Goal: Task Accomplishment & Management: Manage account settings

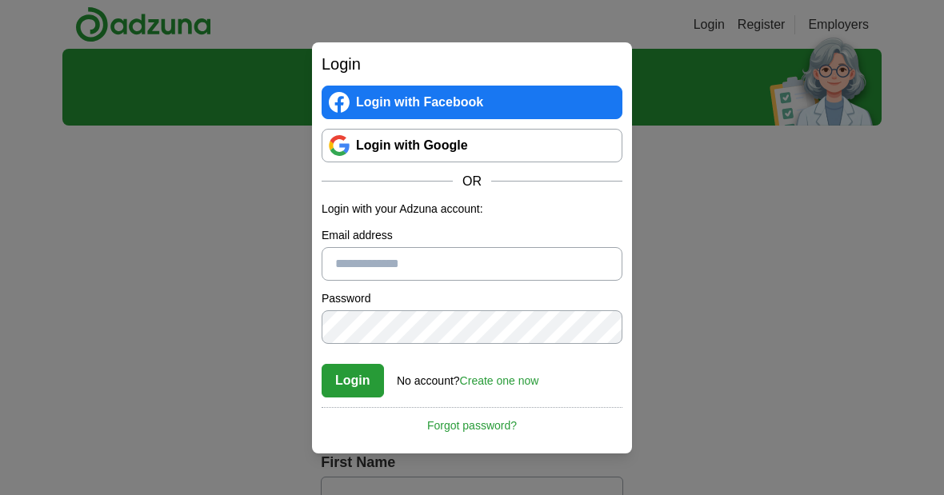
click at [186, 354] on div "Login Login with Facebook Login with Google OR Login with your Adzuna account: …" at bounding box center [472, 247] width 944 height 495
click at [467, 253] on input "Email address" at bounding box center [472, 264] width 301 height 34
type input "**********"
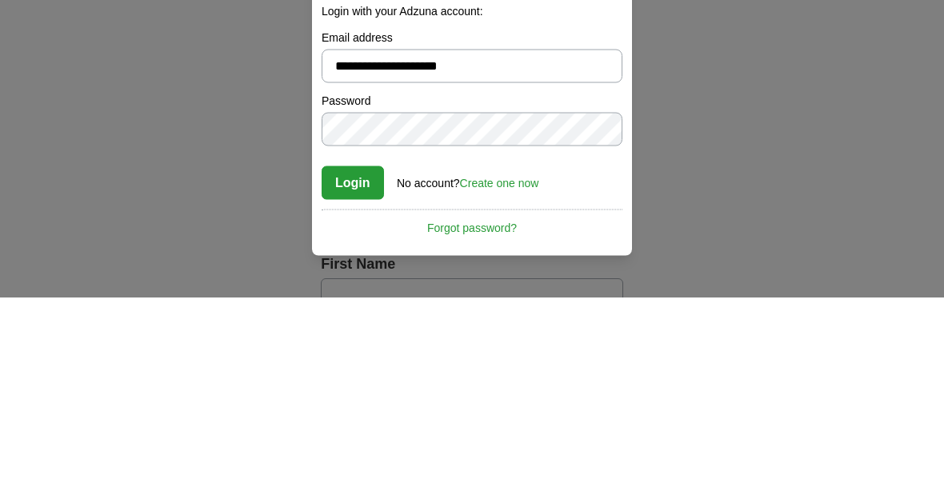
click at [356, 364] on button "Login" at bounding box center [353, 381] width 62 height 34
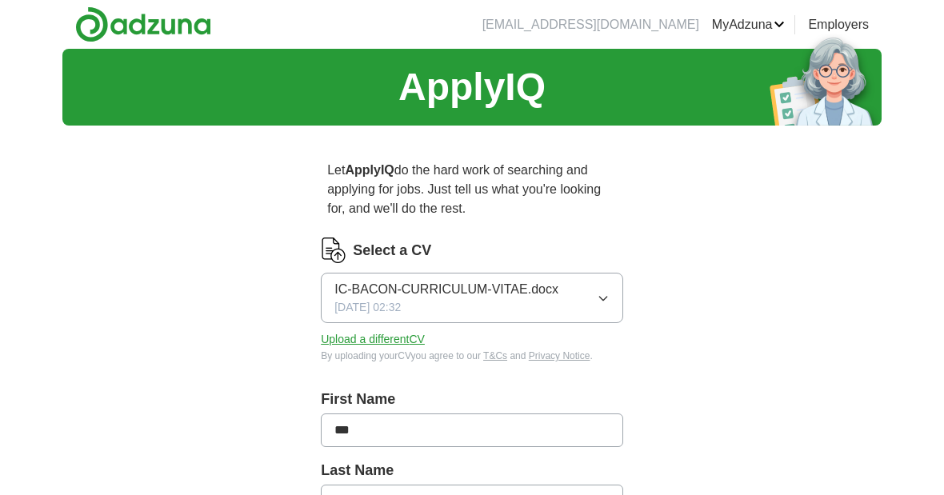
scroll to position [198, 0]
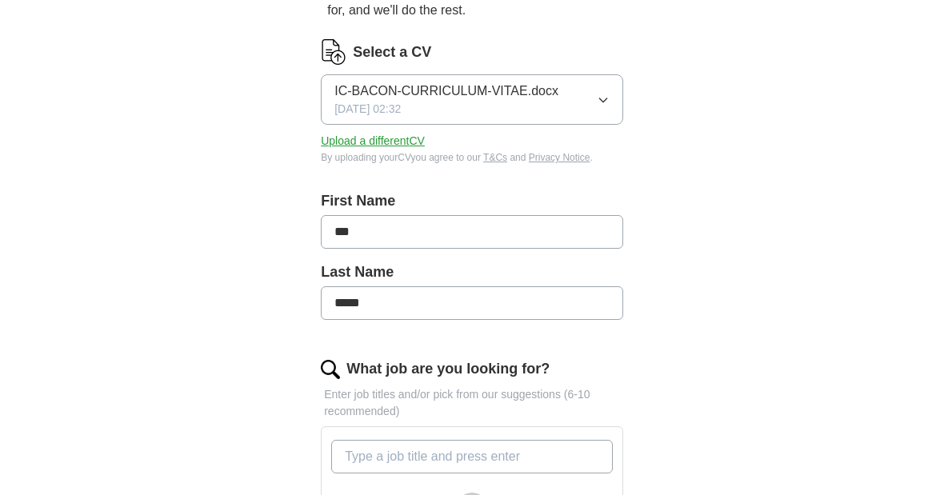
click at [606, 98] on icon "button" at bounding box center [603, 100] width 13 height 13
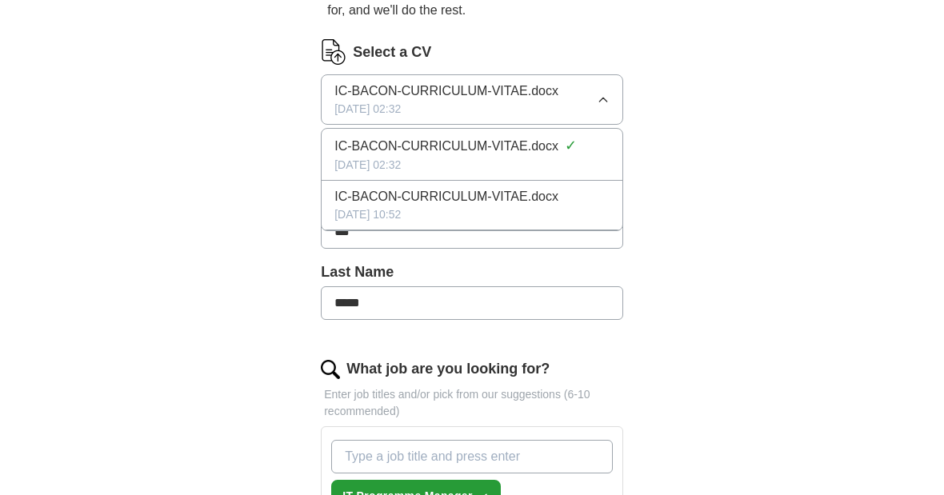
click at [604, 102] on icon "button" at bounding box center [603, 100] width 13 height 13
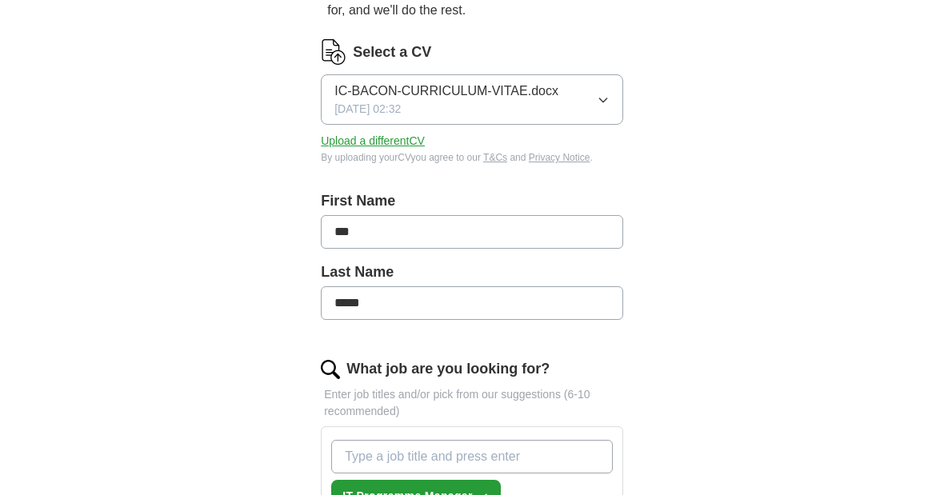
click at [404, 143] on button "Upload a different CV" at bounding box center [373, 141] width 104 height 17
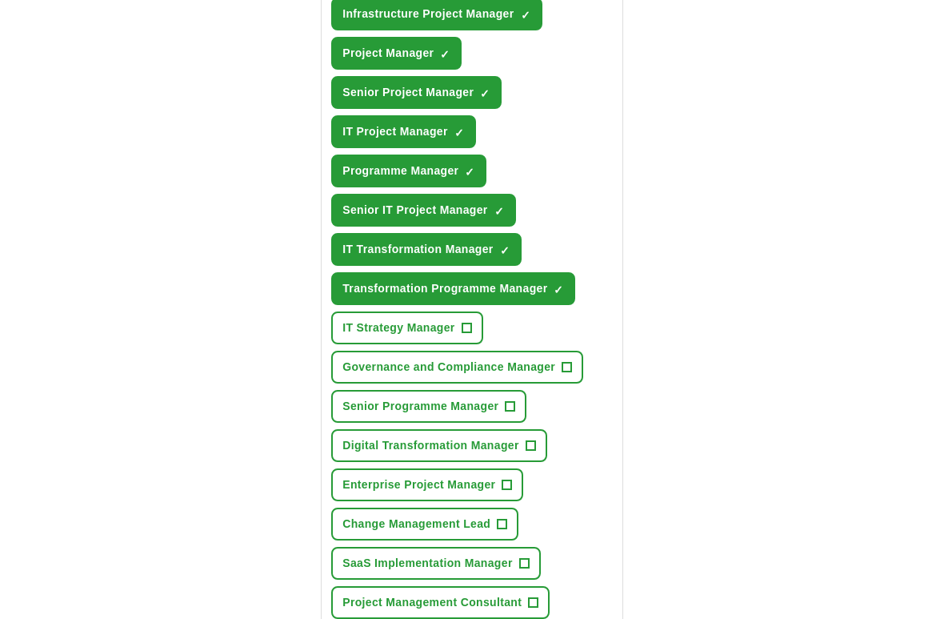
scroll to position [720, 0]
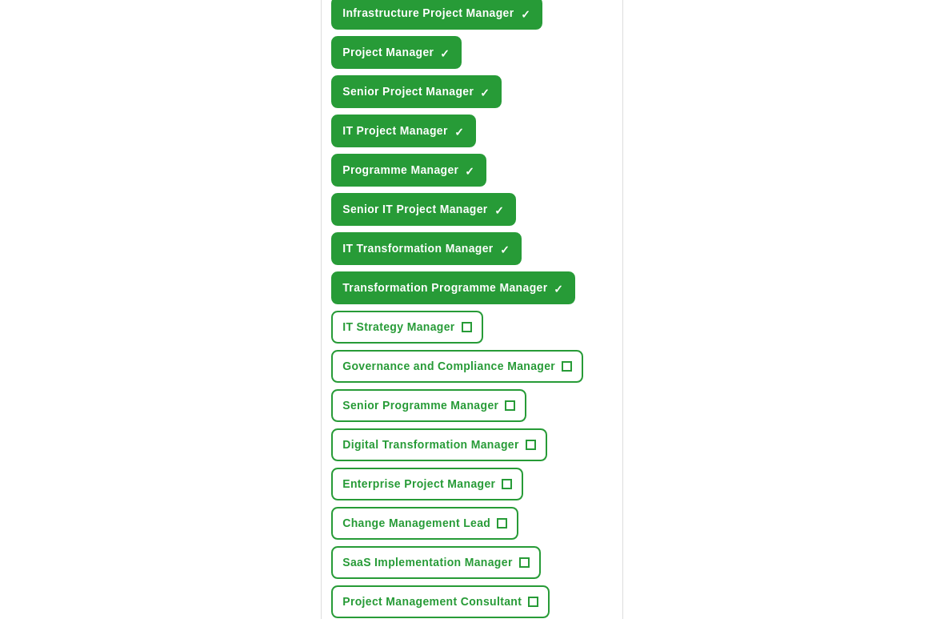
click at [521, 407] on button "Senior Programme Manager +" at bounding box center [428, 406] width 195 height 33
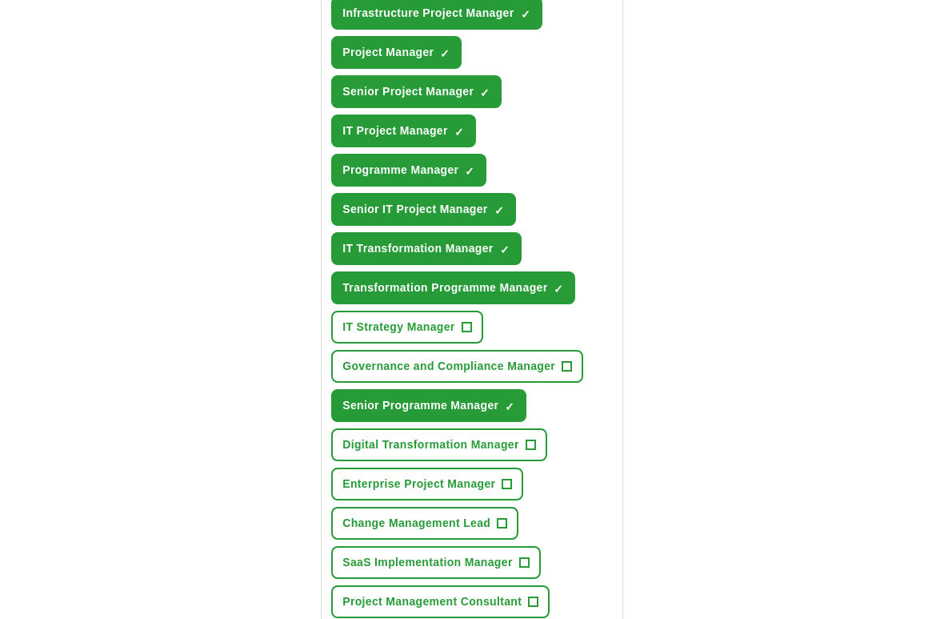
click at [533, 450] on span "+" at bounding box center [531, 444] width 10 height 13
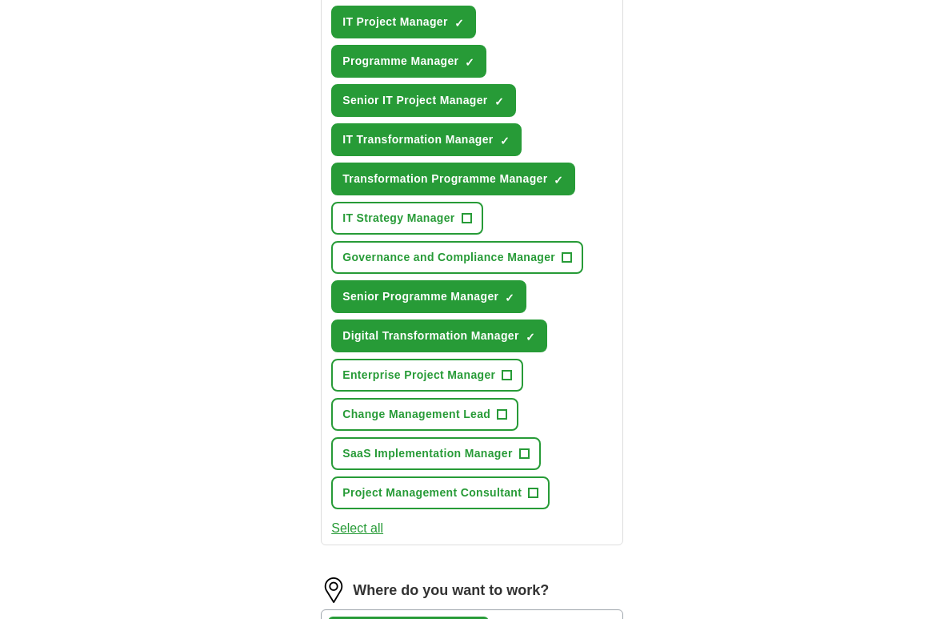
click at [512, 381] on span "+" at bounding box center [507, 376] width 10 height 13
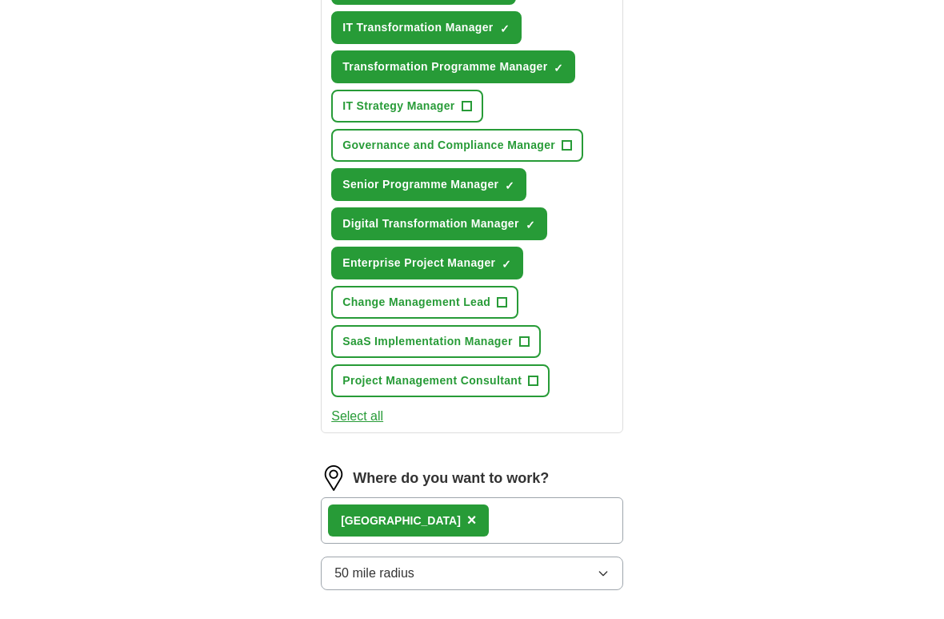
scroll to position [955, 0]
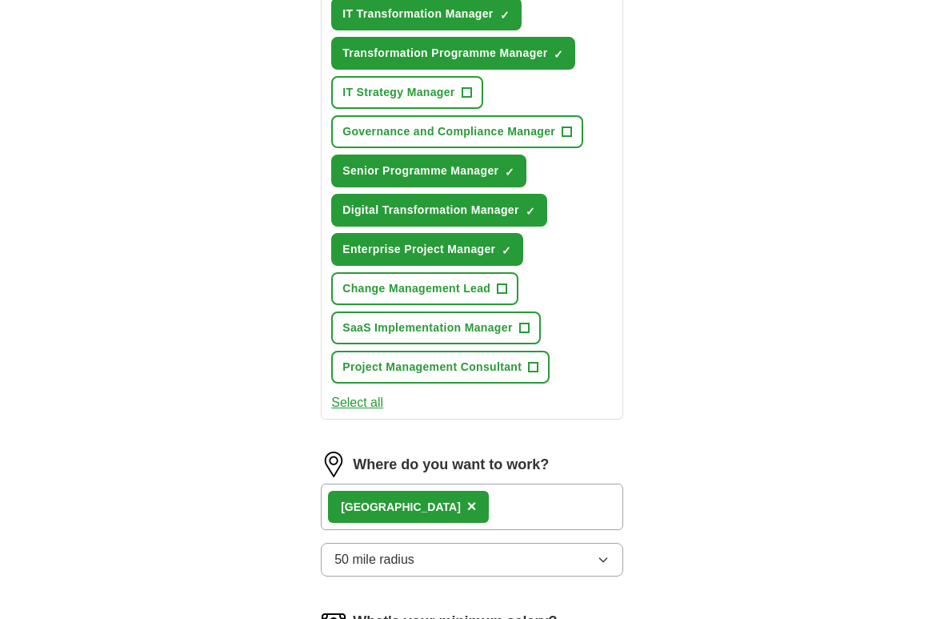
click at [539, 374] on span "+" at bounding box center [534, 368] width 10 height 13
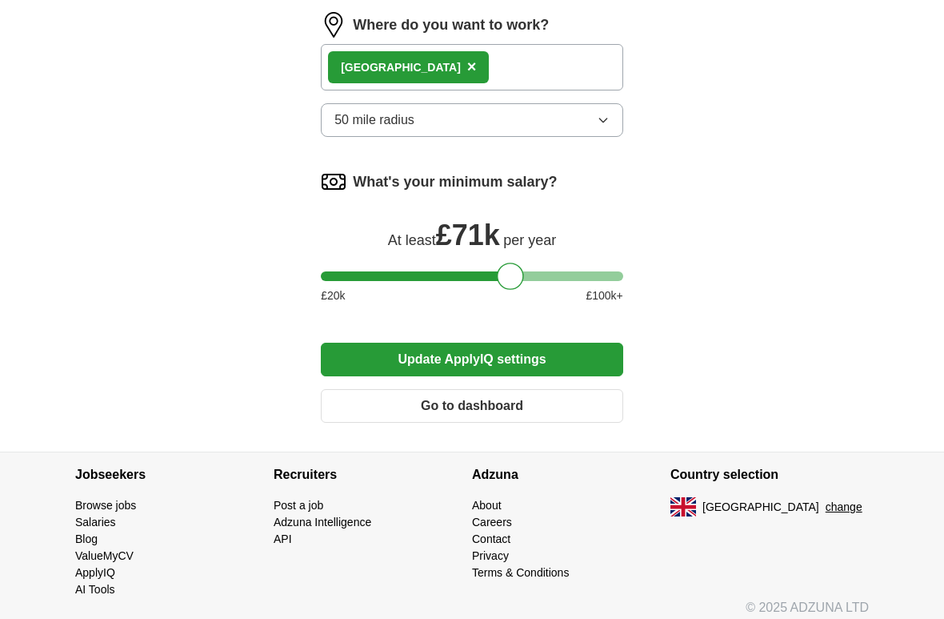
scroll to position [1406, 0]
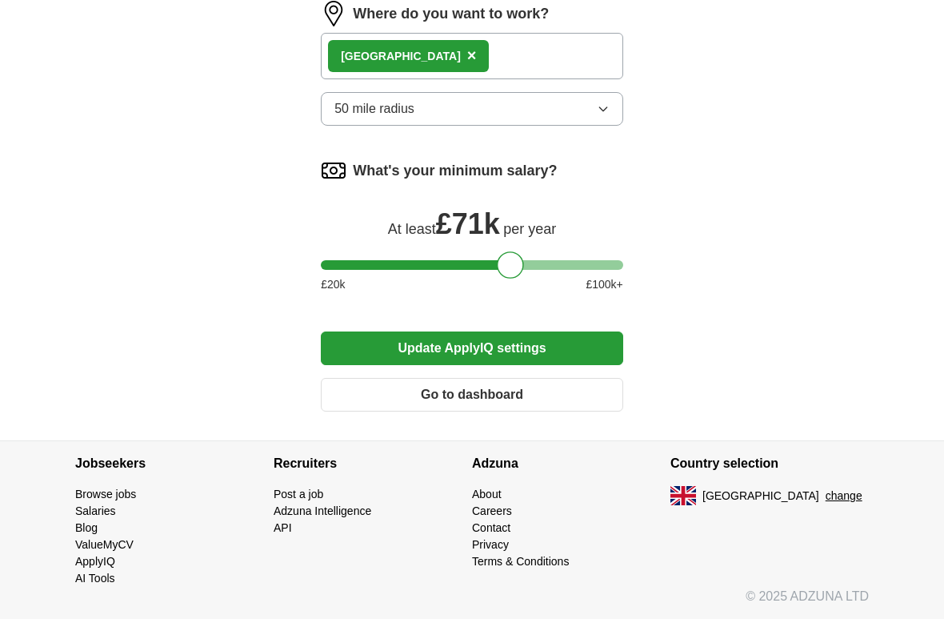
click at [534, 346] on button "Update ApplyIQ settings" at bounding box center [472, 348] width 302 height 34
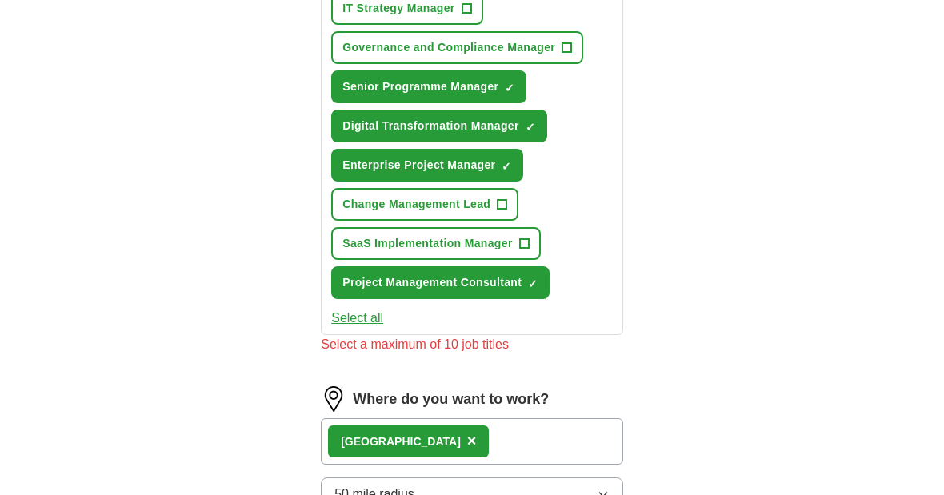
click at [543, 286] on button "Project Management Consultant ✓ ×" at bounding box center [440, 283] width 218 height 33
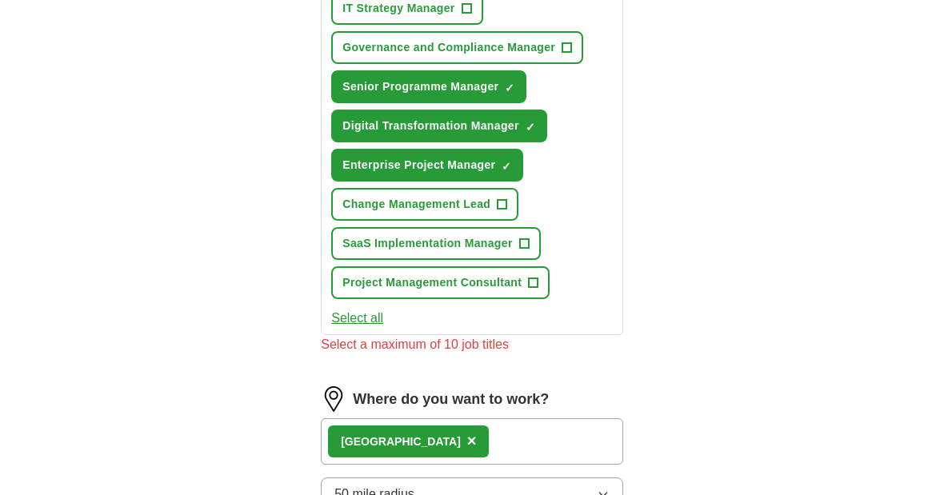
click at [513, 172] on button "Enterprise Project Manager ✓ ×" at bounding box center [427, 165] width 192 height 33
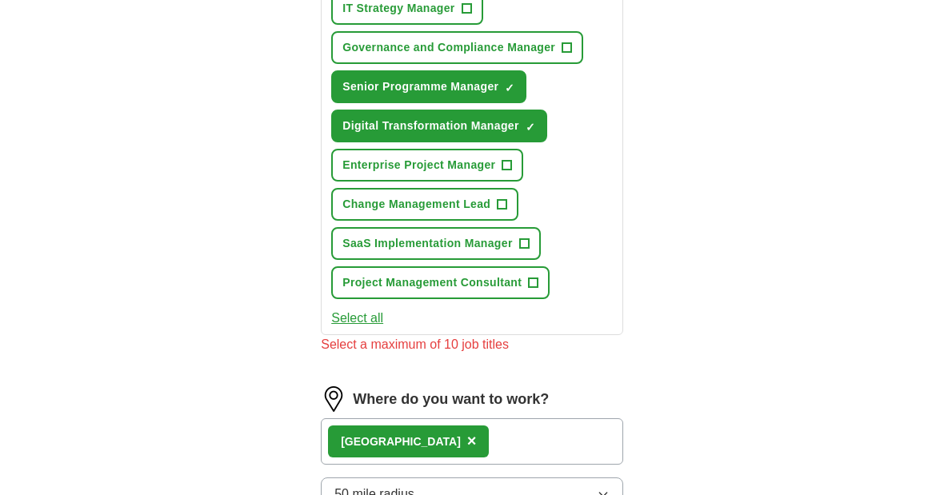
click at [529, 129] on span "✓" at bounding box center [531, 127] width 10 height 13
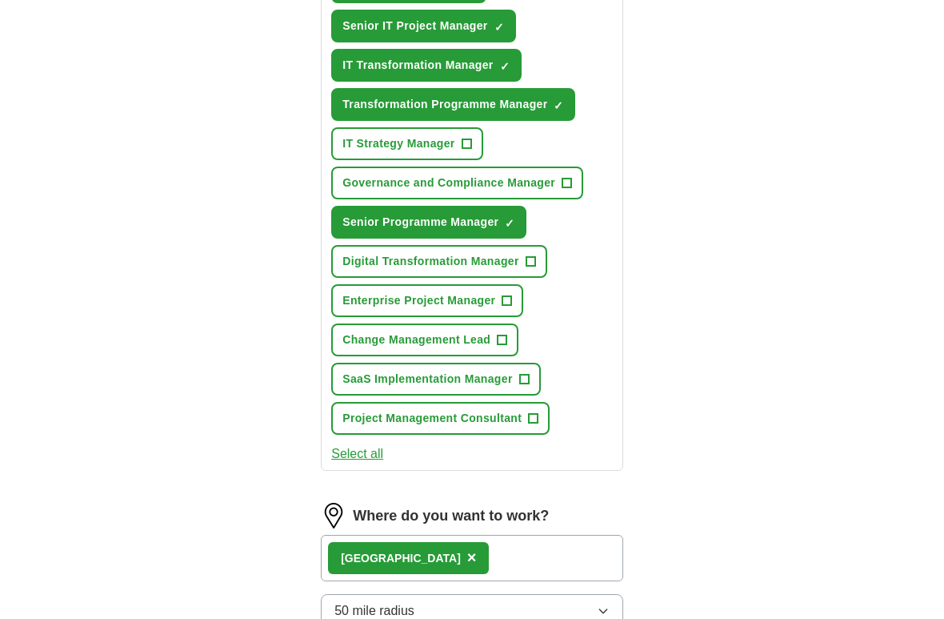
click at [513, 218] on span "✓" at bounding box center [510, 224] width 10 height 13
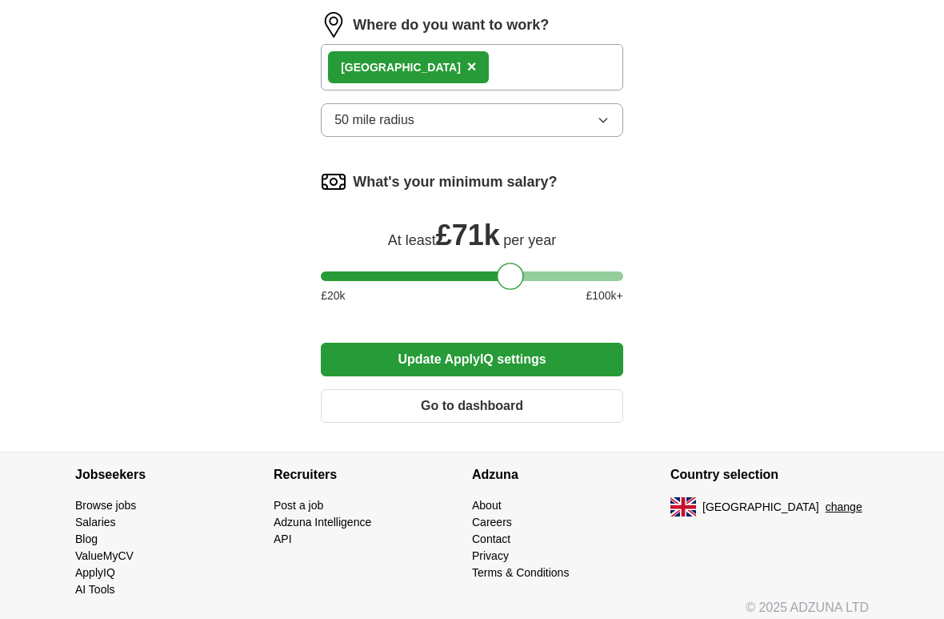
scroll to position [1406, 0]
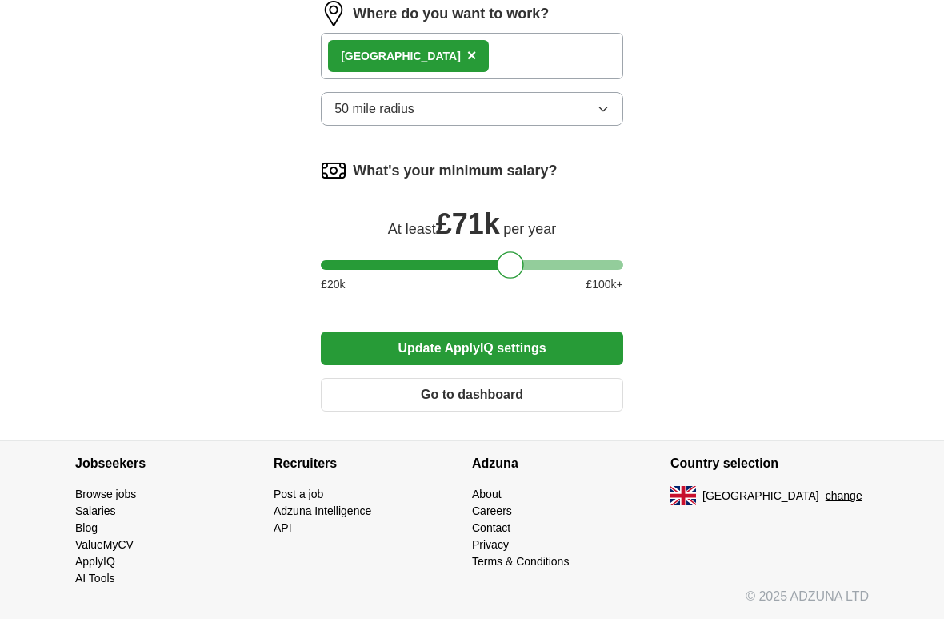
click at [506, 352] on button "Update ApplyIQ settings" at bounding box center [472, 348] width 302 height 34
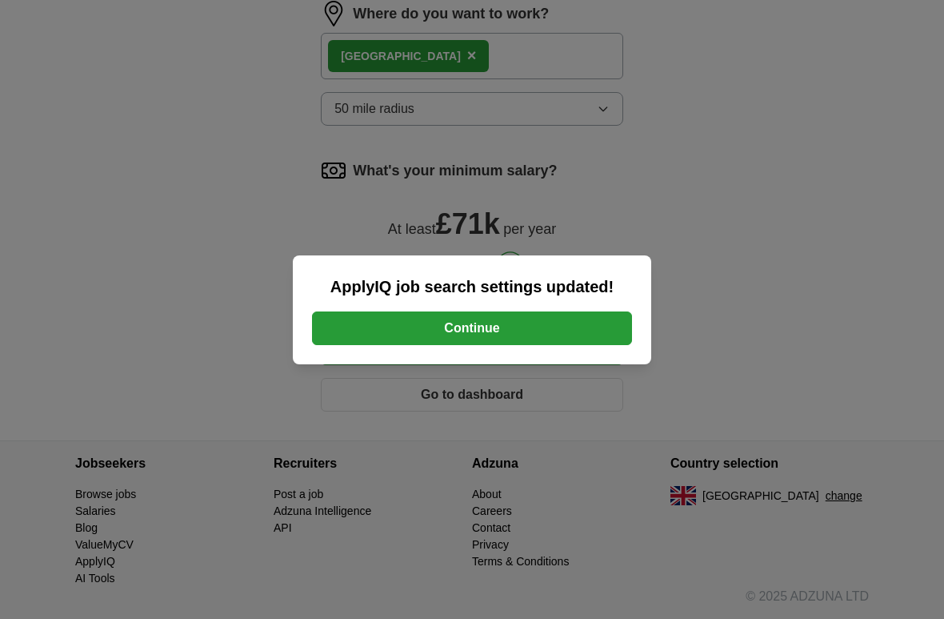
click at [519, 323] on button "Continue" at bounding box center [472, 328] width 320 height 34
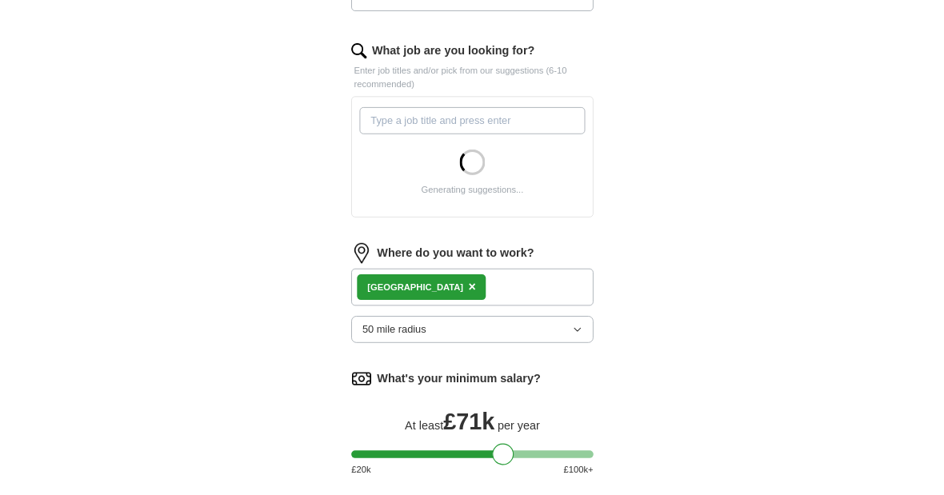
scroll to position [501, 0]
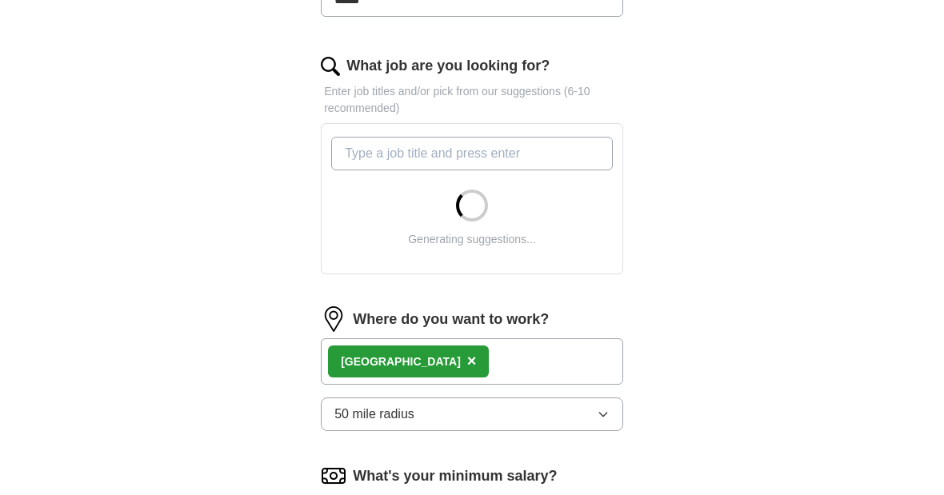
click at [607, 416] on icon "button" at bounding box center [603, 415] width 13 height 13
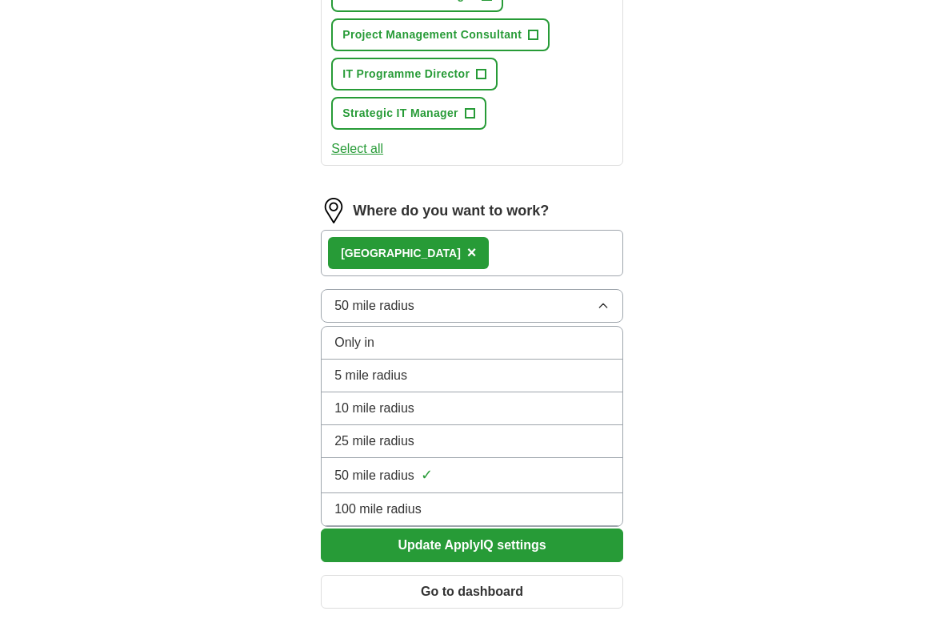
scroll to position [1211, 0]
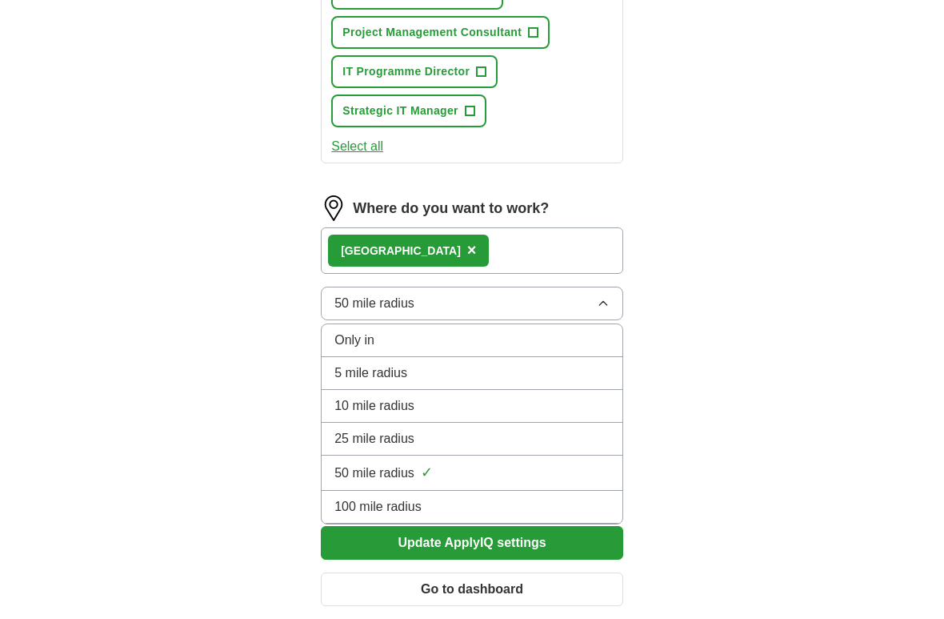
click at [471, 494] on div "100 mile radius" at bounding box center [471, 506] width 275 height 19
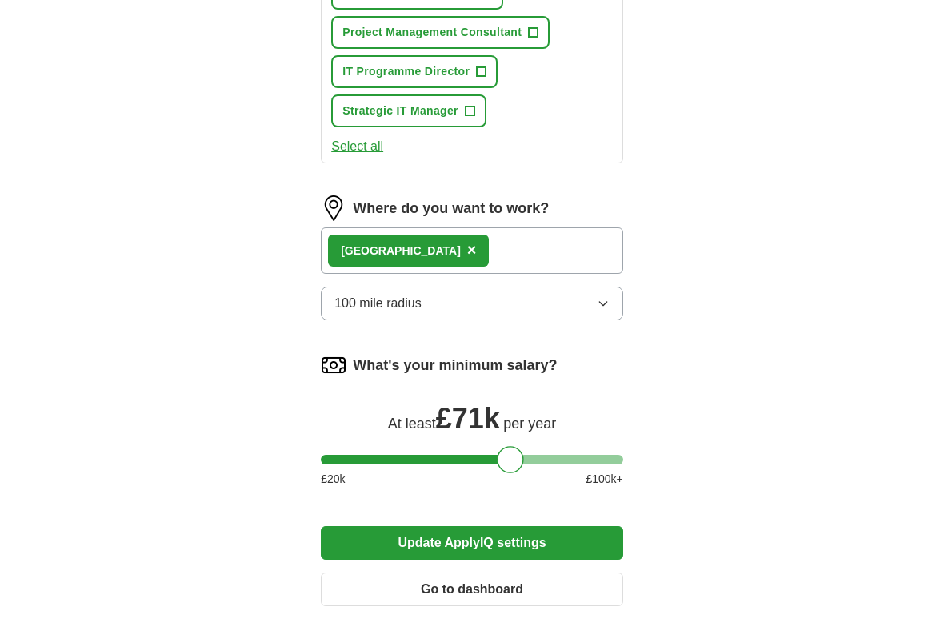
click at [473, 494] on button "Update ApplyIQ settings" at bounding box center [472, 543] width 302 height 34
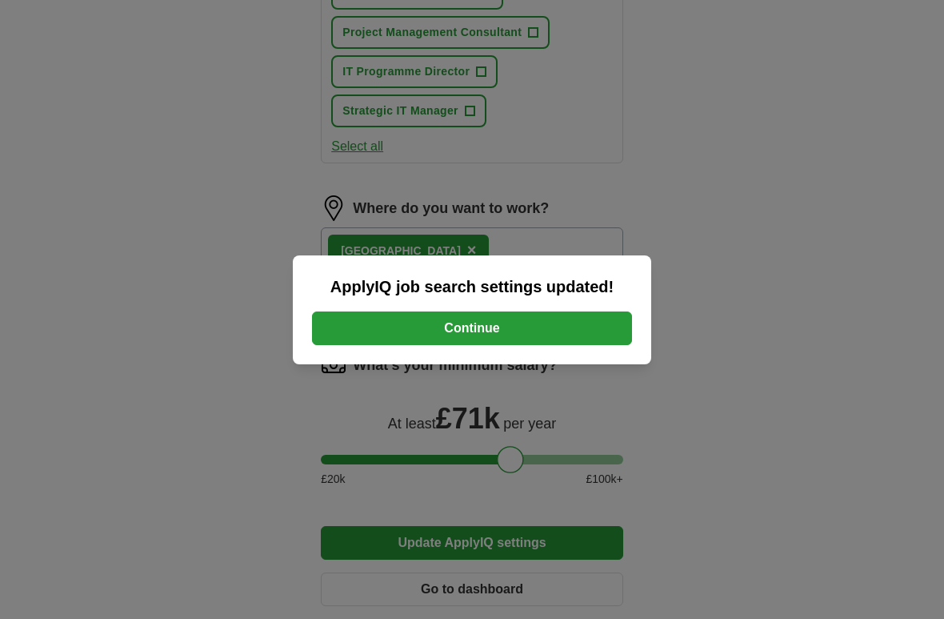
click at [506, 327] on button "Continue" at bounding box center [472, 328] width 320 height 34
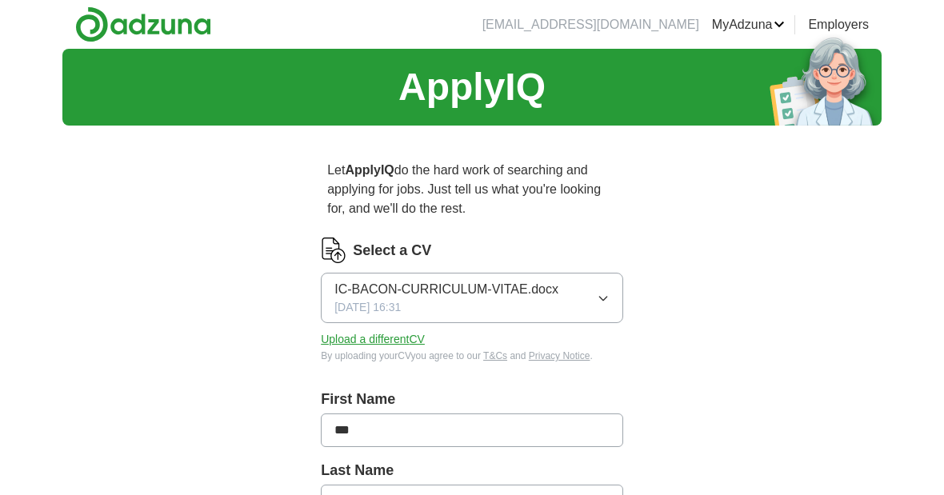
scroll to position [1211, 0]
